Goal: Task Accomplishment & Management: Use online tool/utility

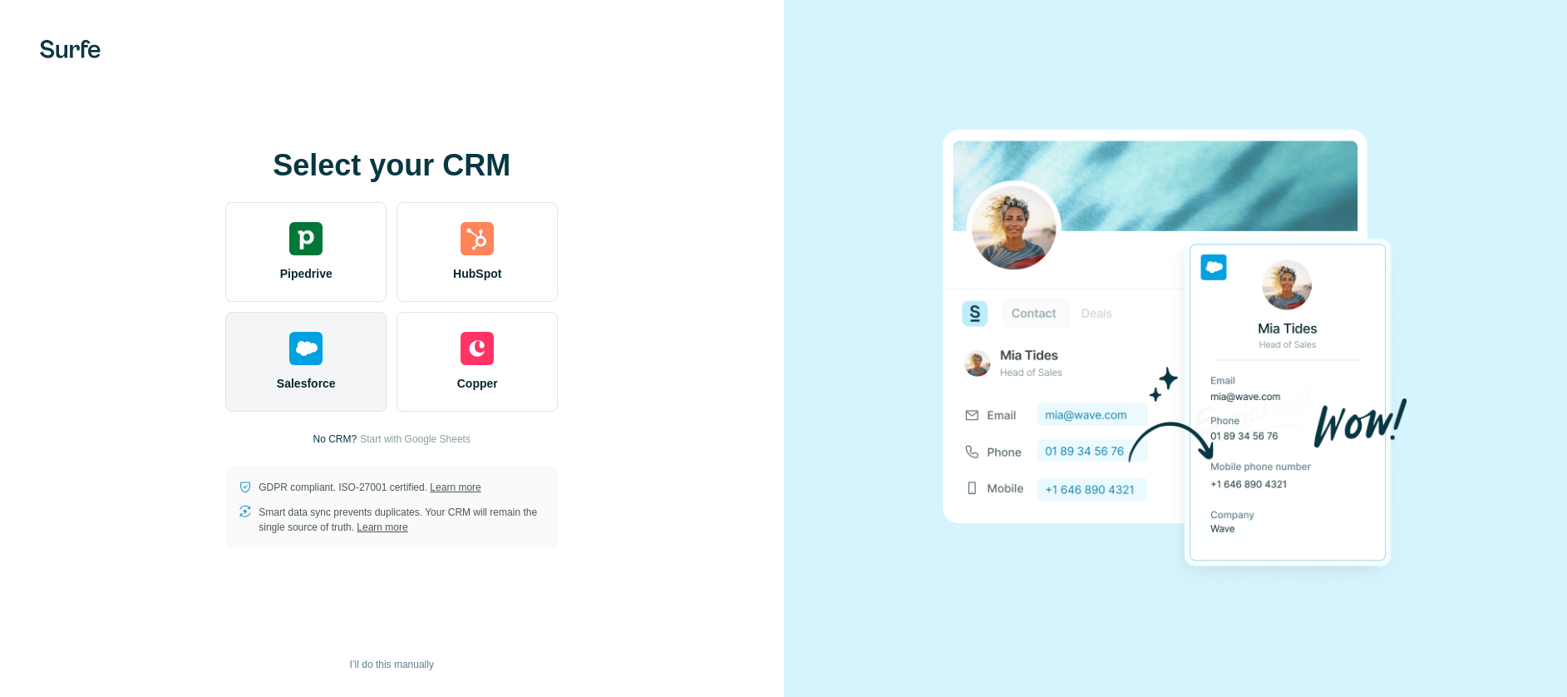
click at [323, 345] on div "Salesforce" at bounding box center [305, 362] width 161 height 100
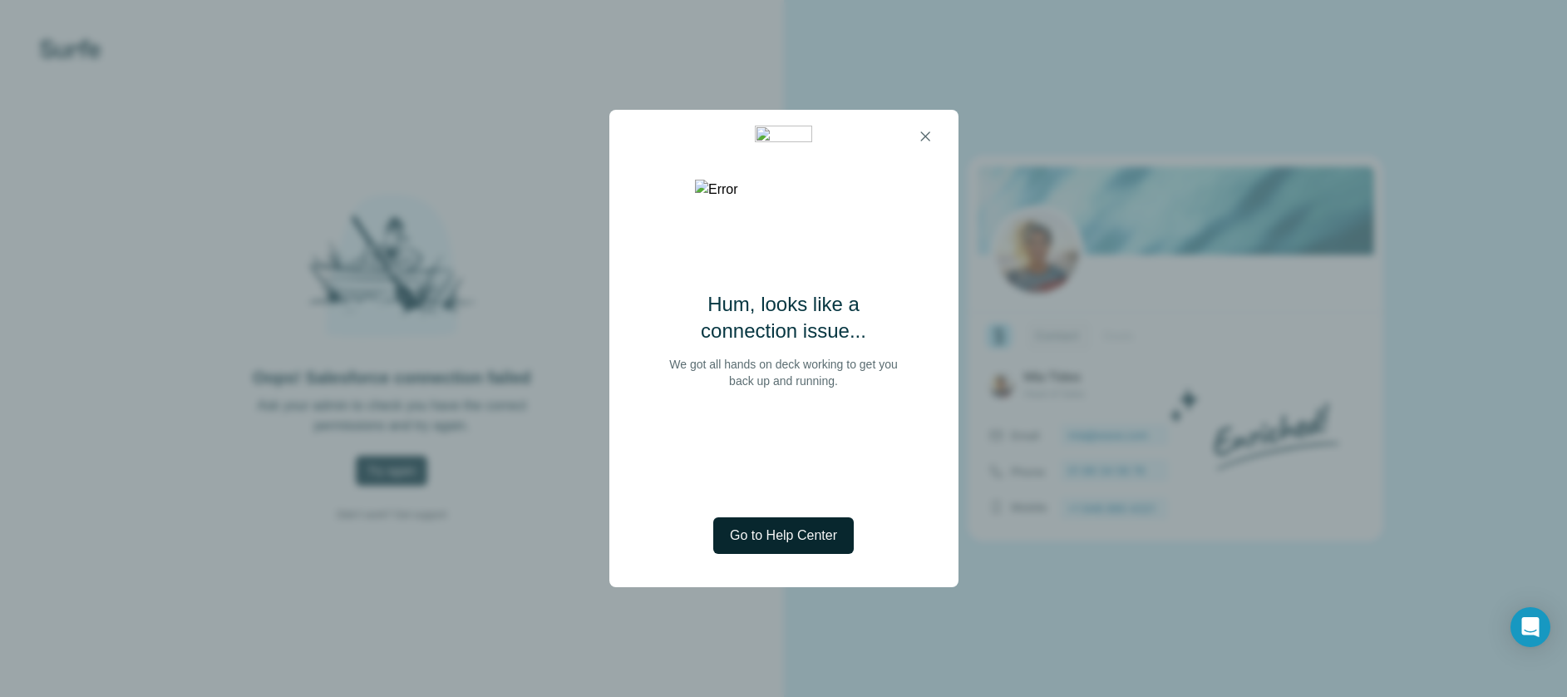
click at [766, 543] on span "Go to Help Center" at bounding box center [783, 535] width 107 height 20
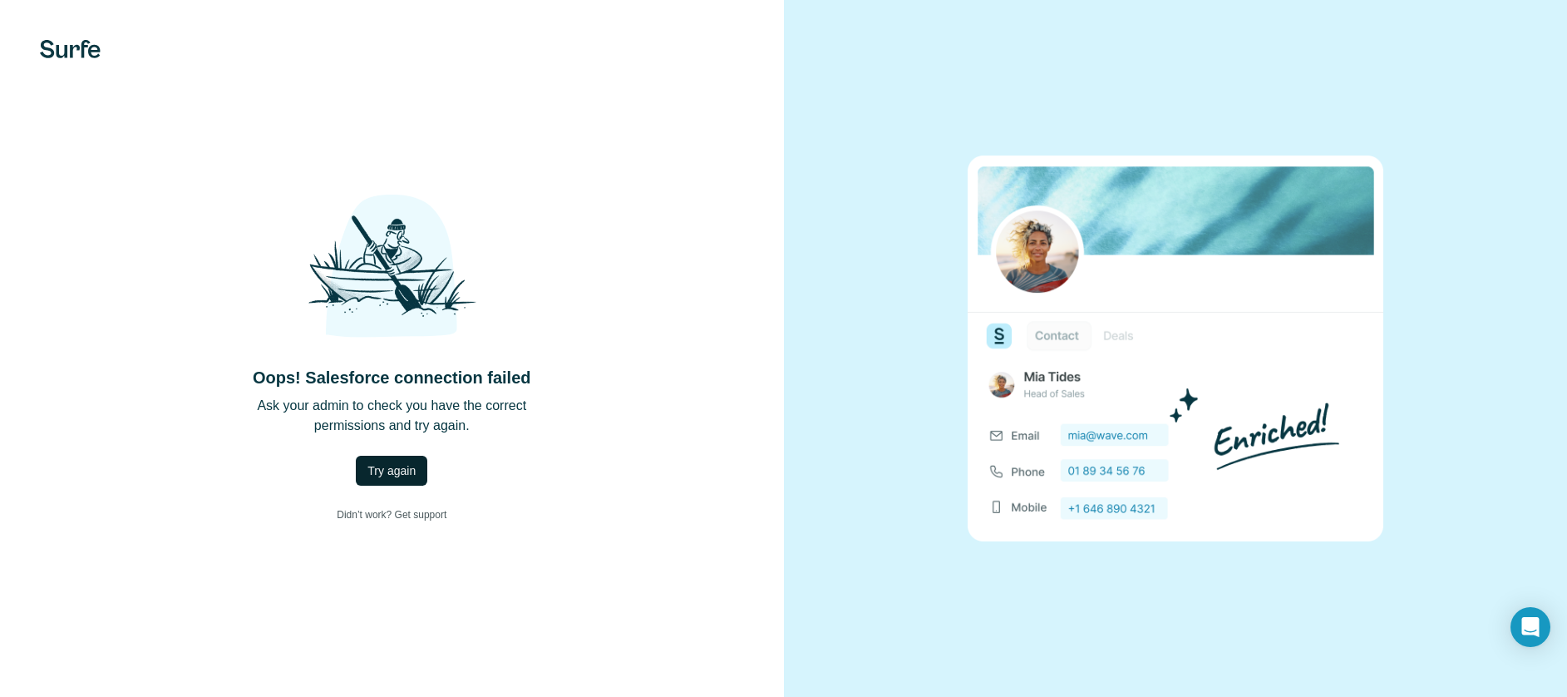
click at [411, 466] on span "Try again" at bounding box center [391, 470] width 48 height 17
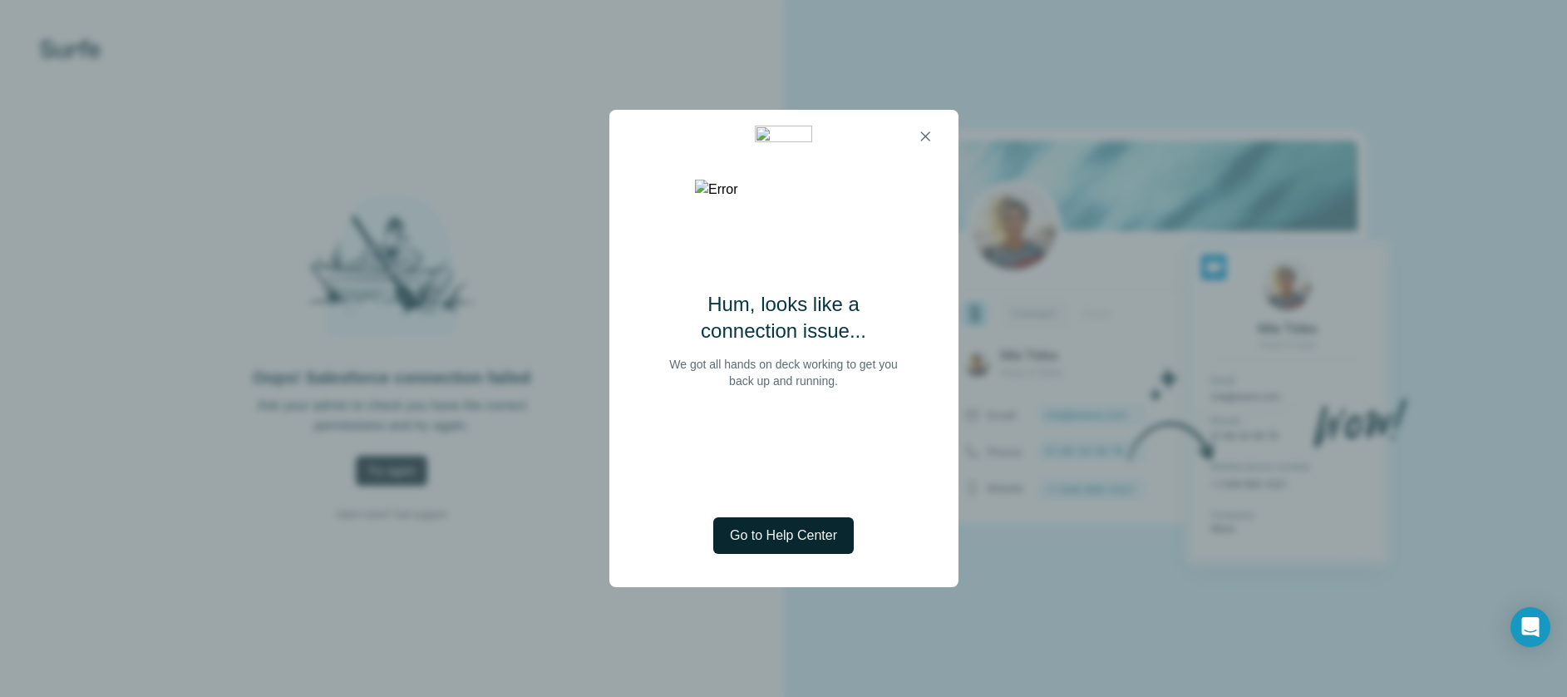
click at [781, 538] on span "Go to Help Center" at bounding box center [783, 535] width 107 height 20
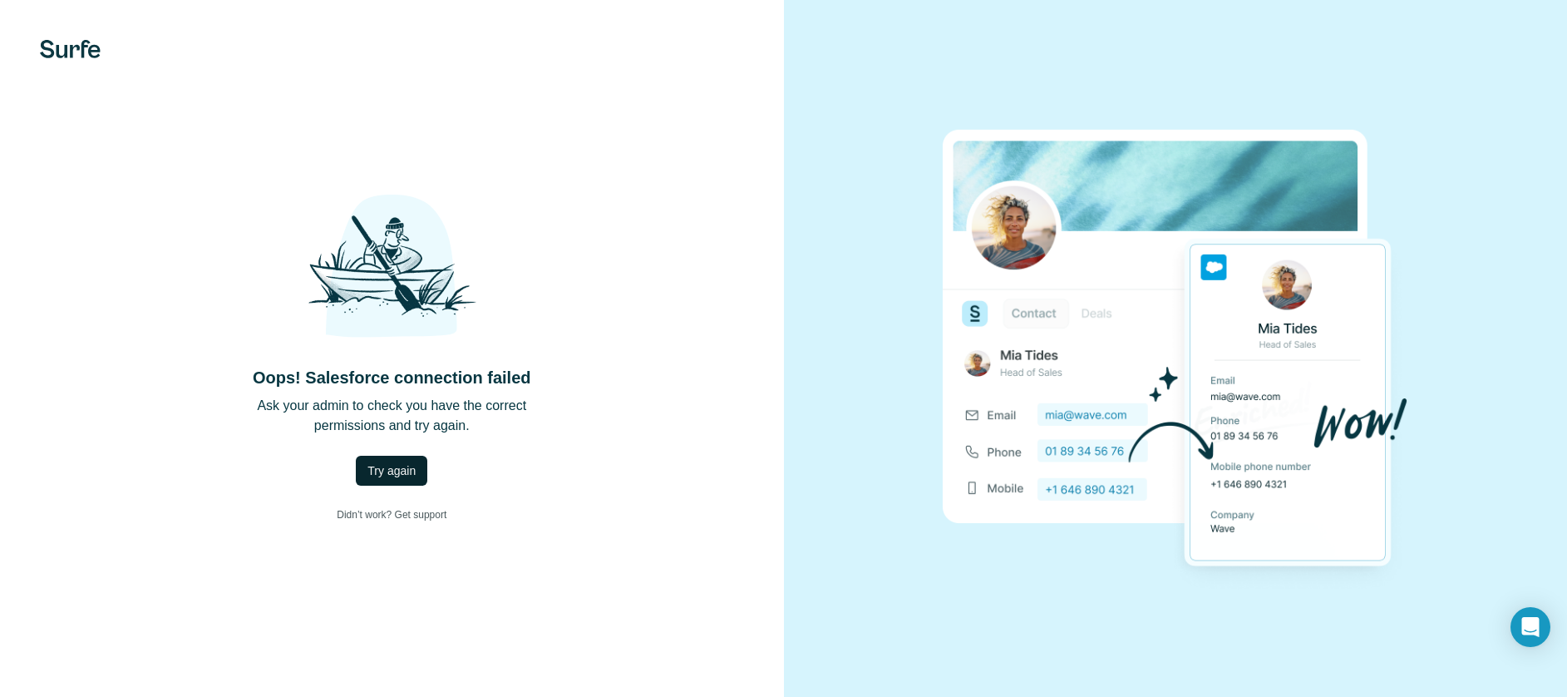
click at [65, 34] on div "Oops! Salesforce connection failed Ask your admin to check you have the correct…" at bounding box center [392, 348] width 784 height 697
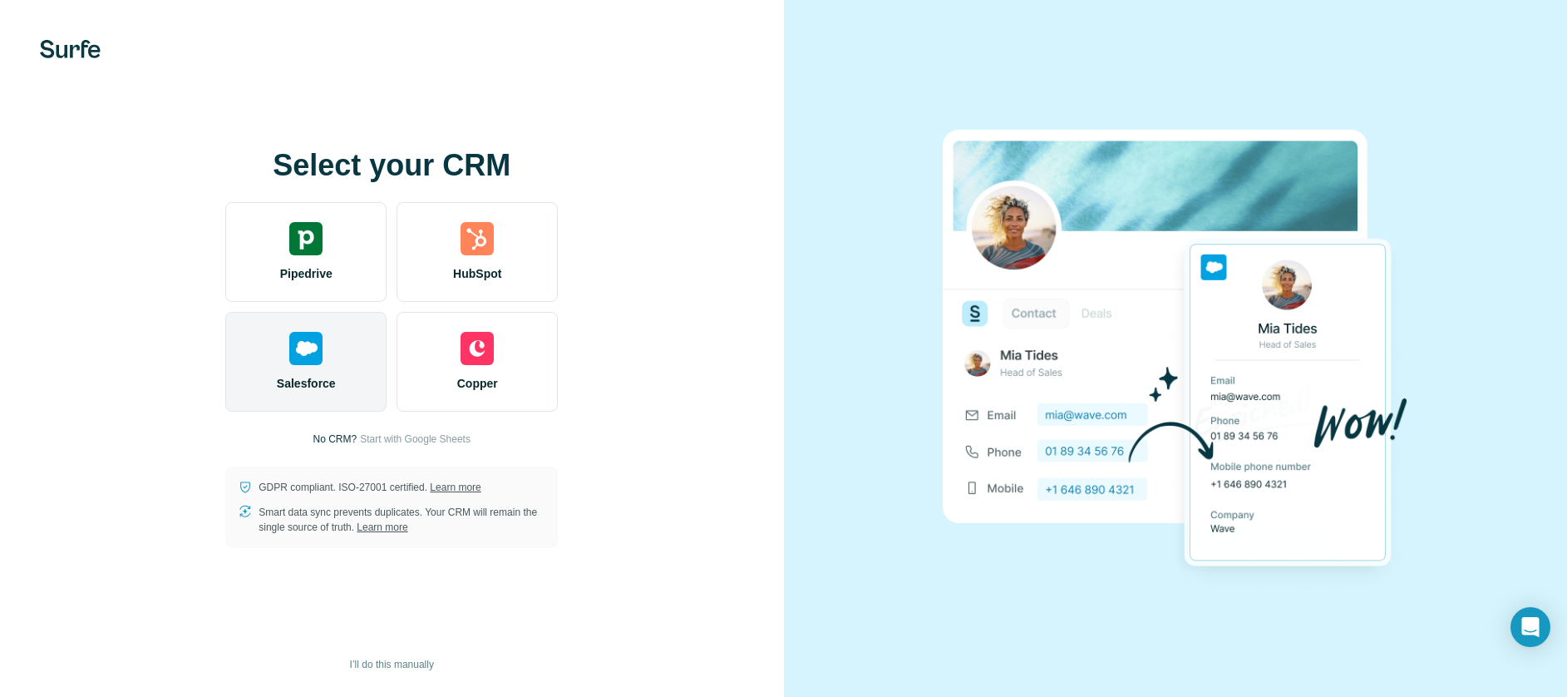
click at [323, 381] on span "Salesforce" at bounding box center [306, 383] width 59 height 17
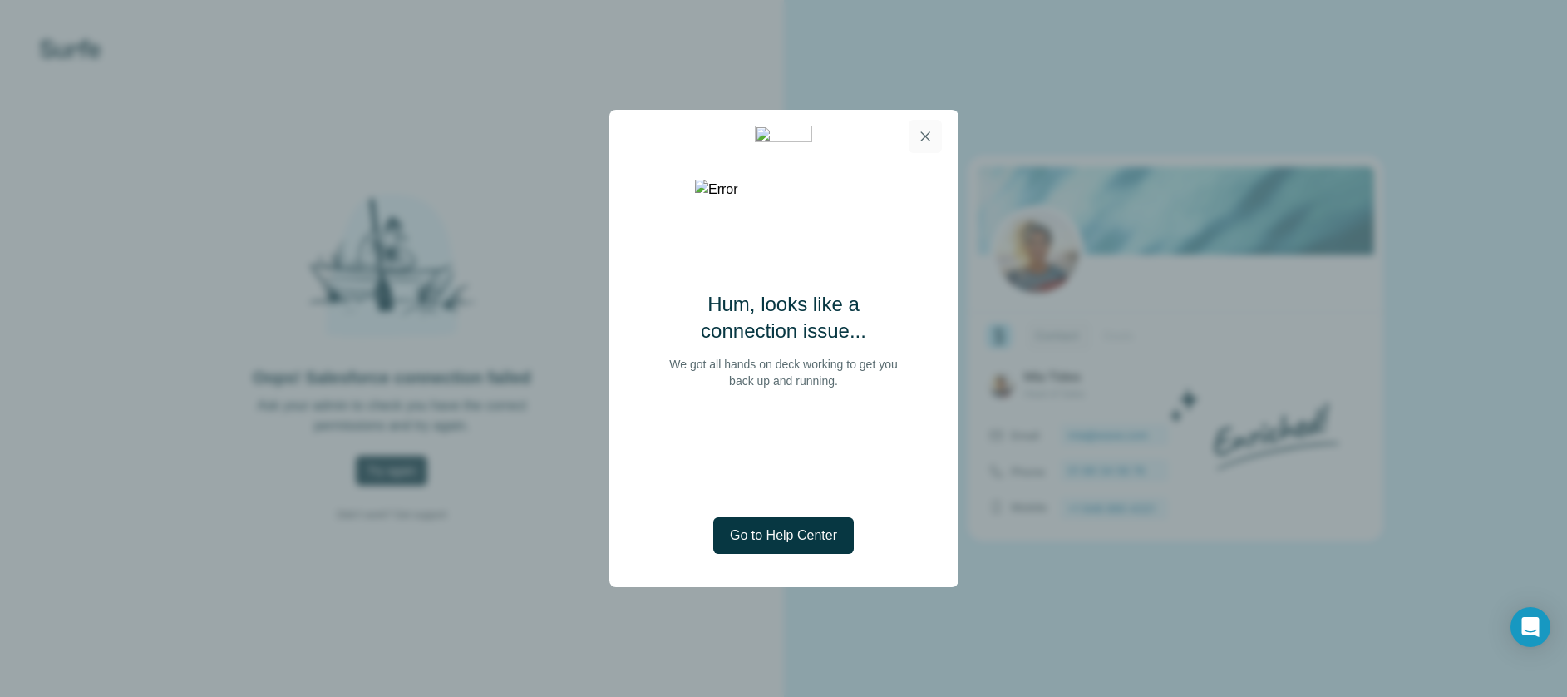
click at [920, 136] on icon "button" at bounding box center [925, 136] width 17 height 17
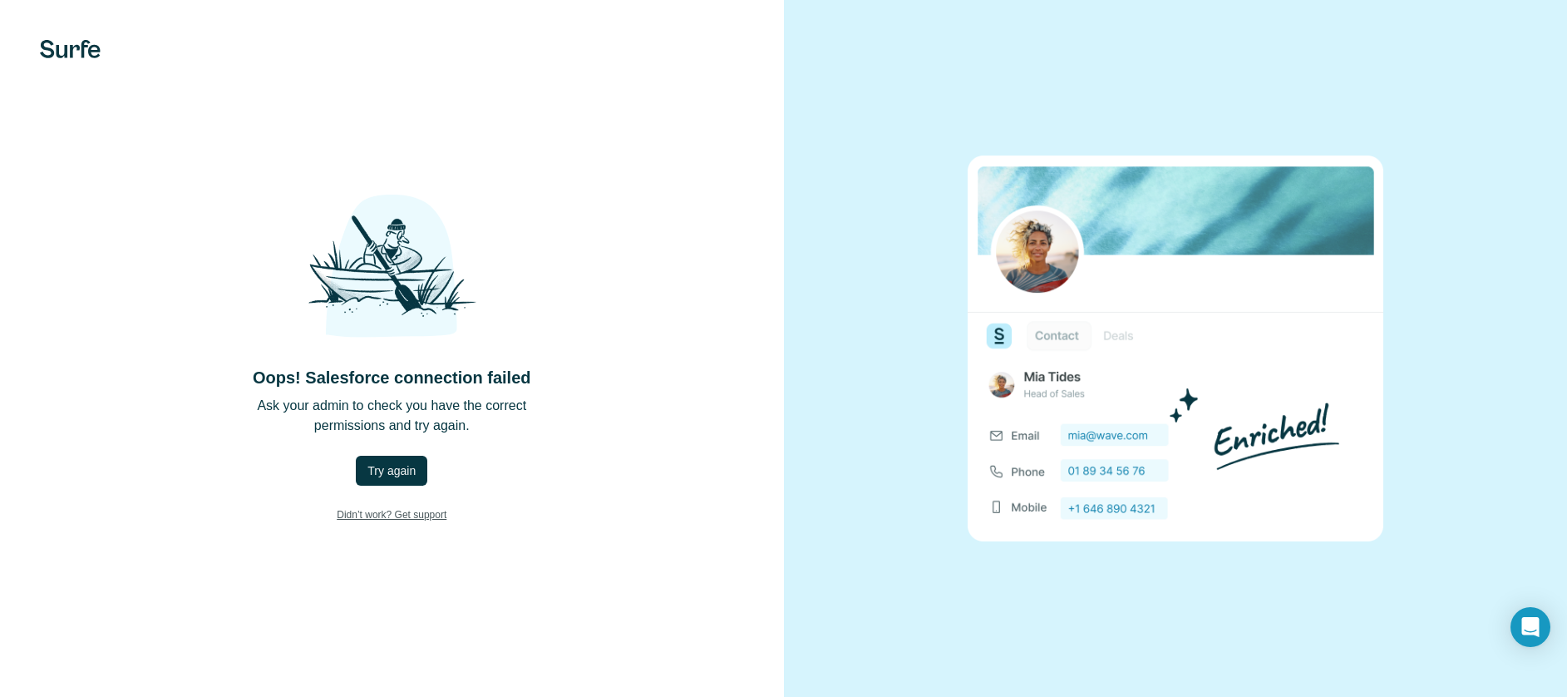
click at [418, 519] on link "Didn’t work? Get support" at bounding box center [391, 515] width 136 height 32
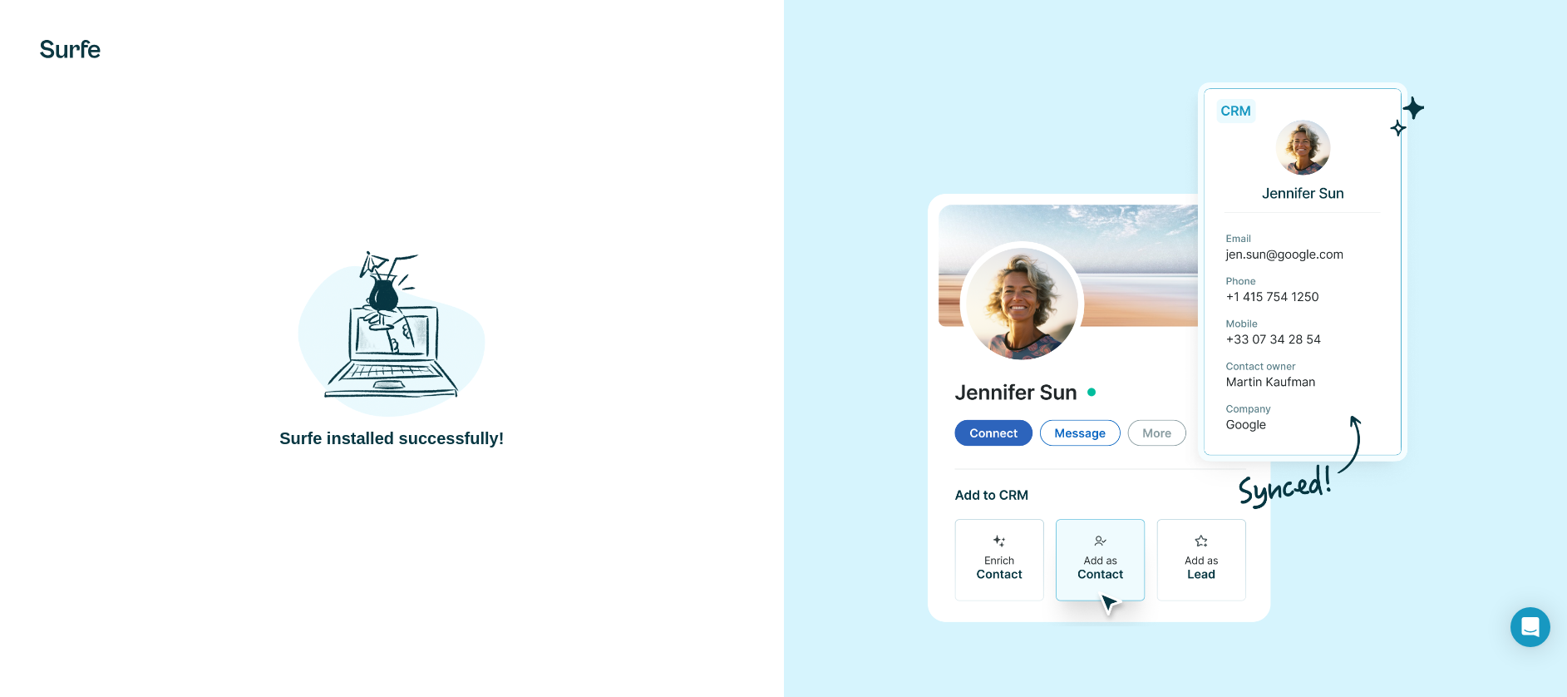
click at [460, 456] on div "Surfe installed successfully!" at bounding box center [392, 348] width 784 height 697
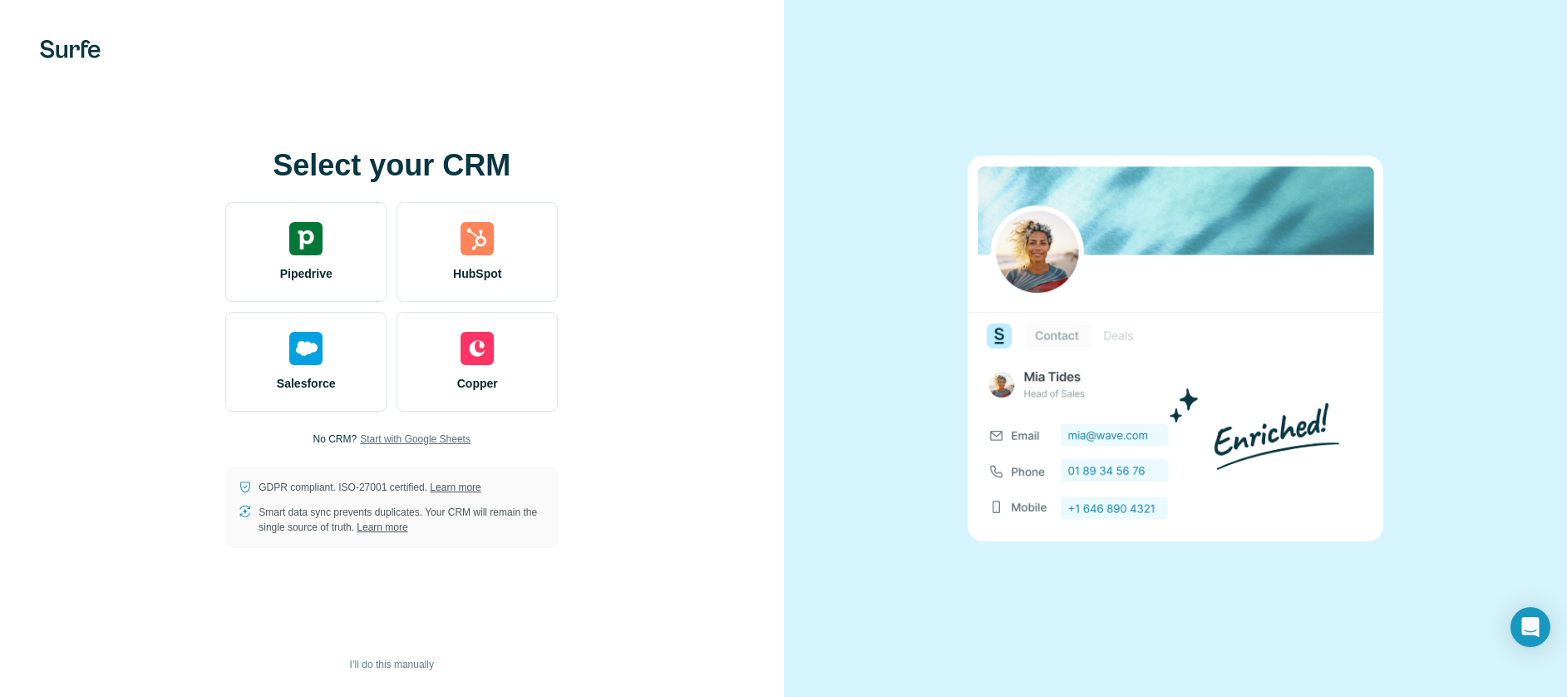
click at [448, 436] on span "Start with Google Sheets" at bounding box center [415, 438] width 111 height 15
